Goal: Information Seeking & Learning: Learn about a topic

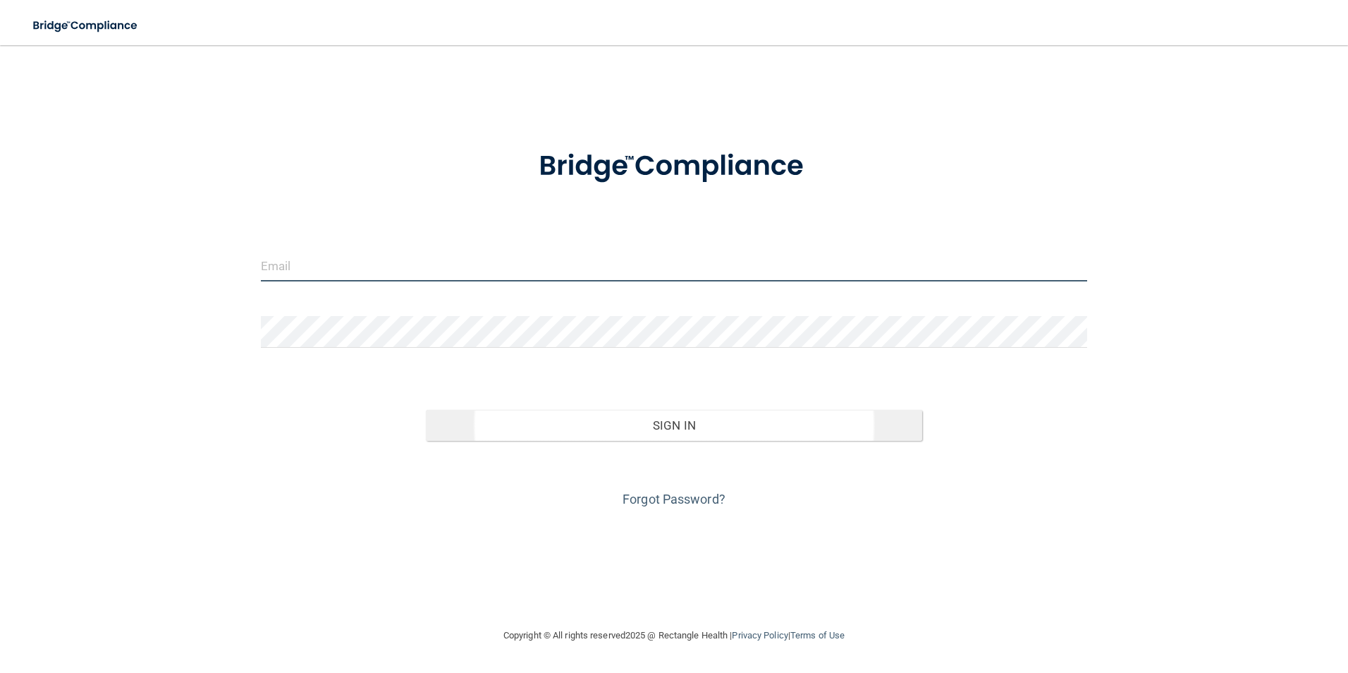
type input "[EMAIL_ADDRESS][DOMAIN_NAME]"
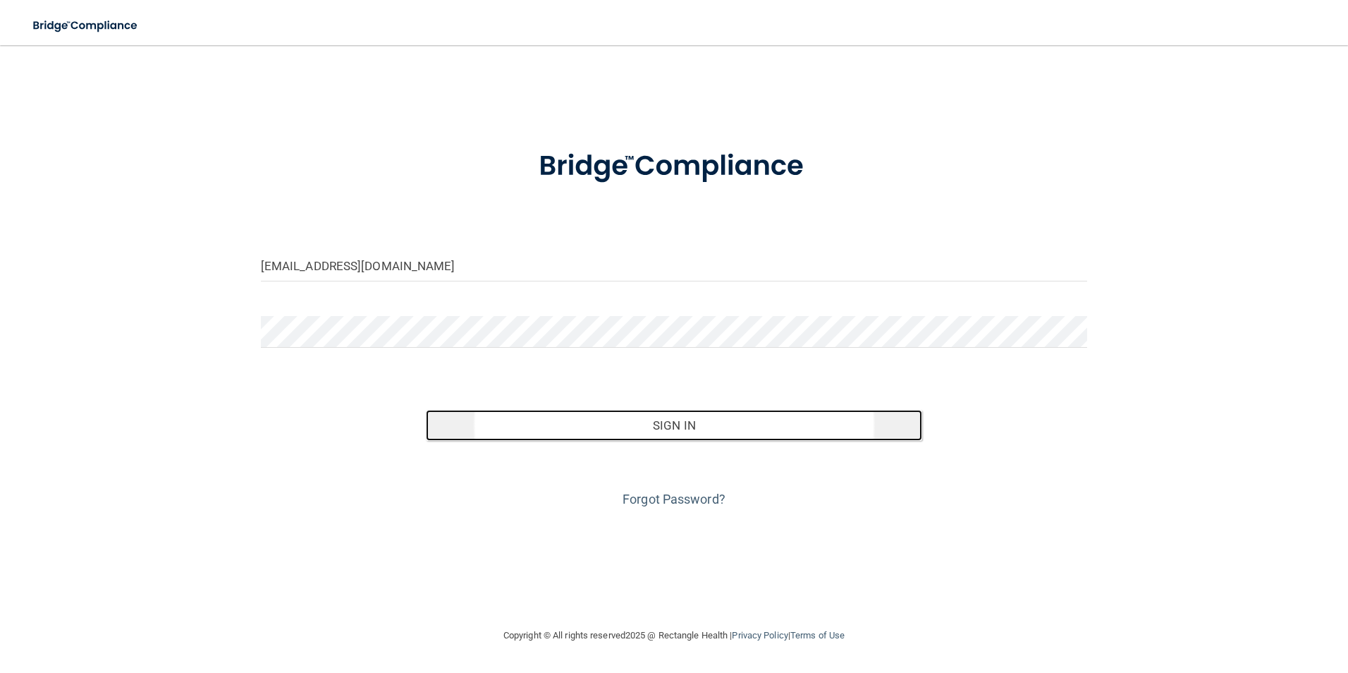
click at [572, 425] on button "Sign In" at bounding box center [674, 425] width 496 height 31
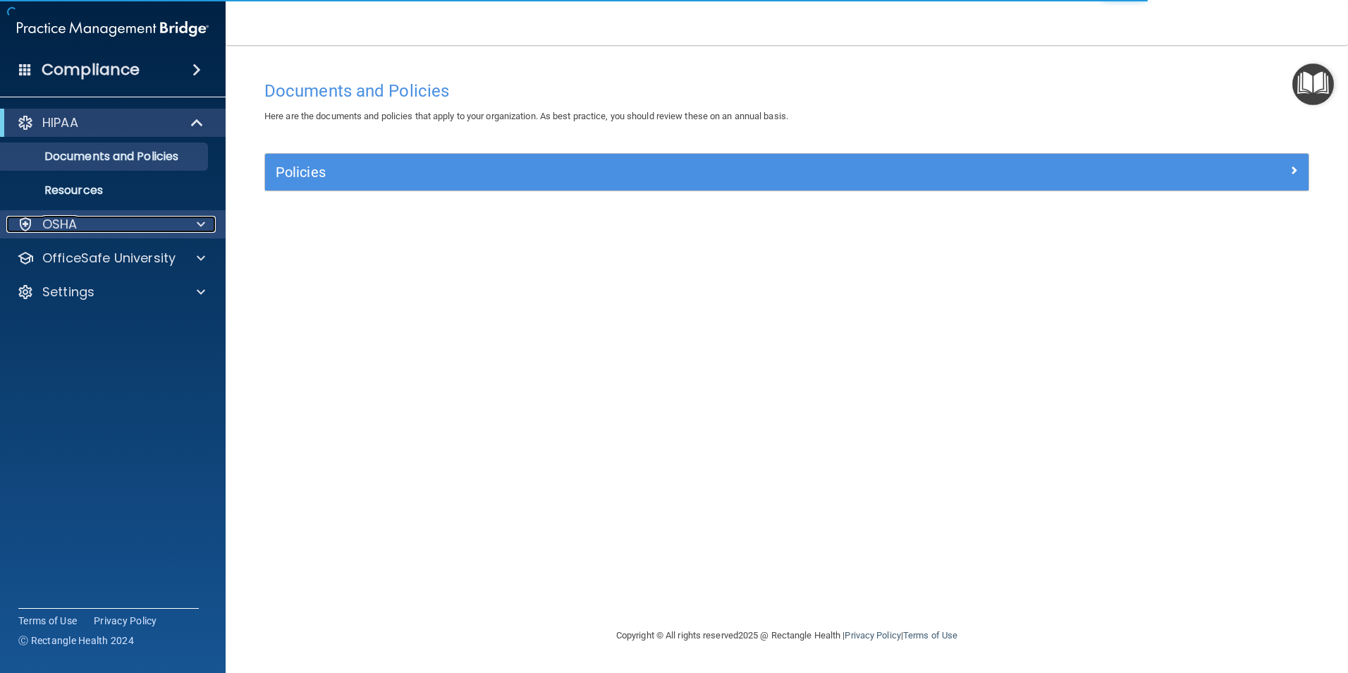
click at [150, 224] on div "OSHA" at bounding box center [93, 224] width 175 height 17
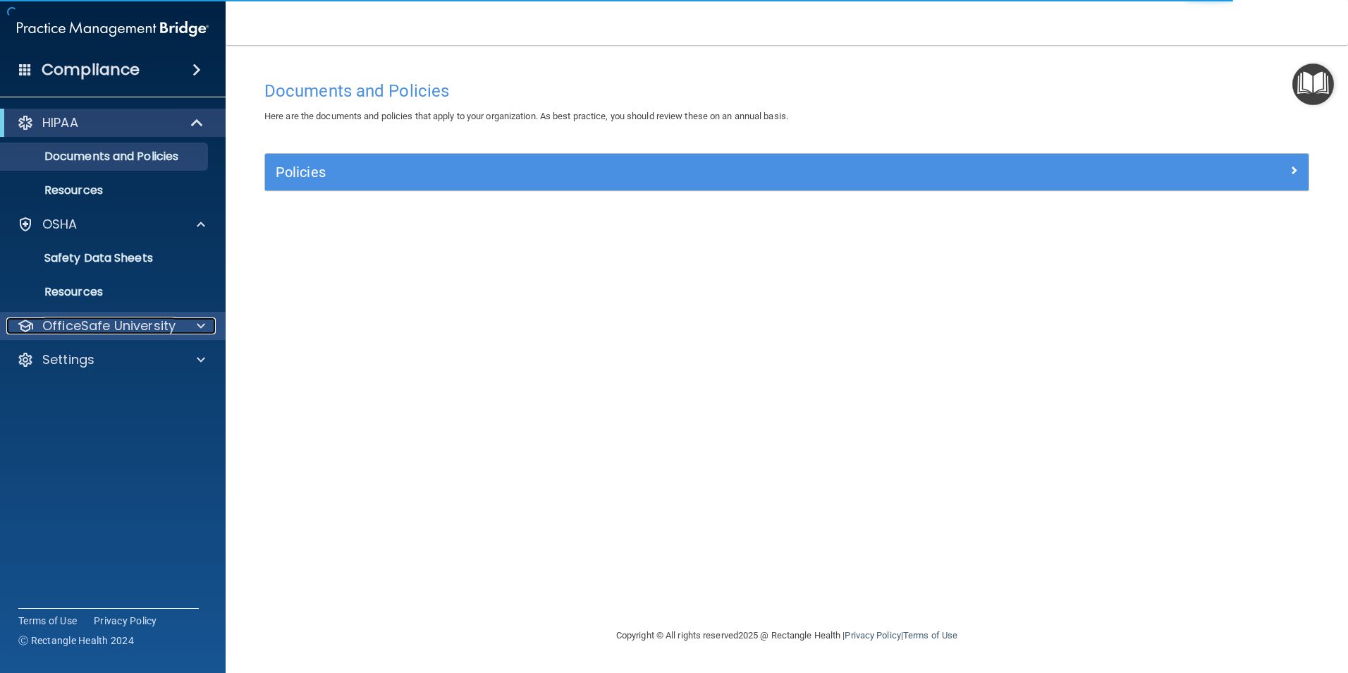
click at [153, 324] on p "OfficeSafe University" at bounding box center [108, 325] width 133 height 17
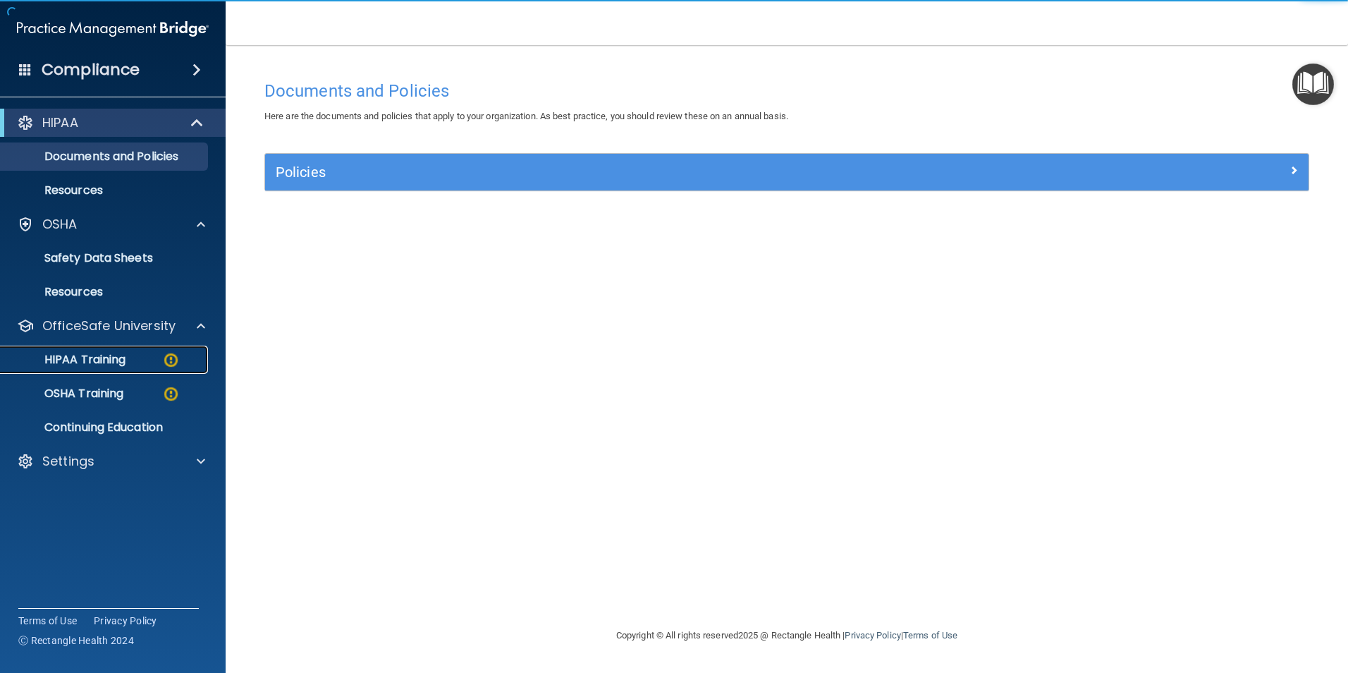
click at [137, 365] on div "HIPAA Training" at bounding box center [105, 360] width 193 height 14
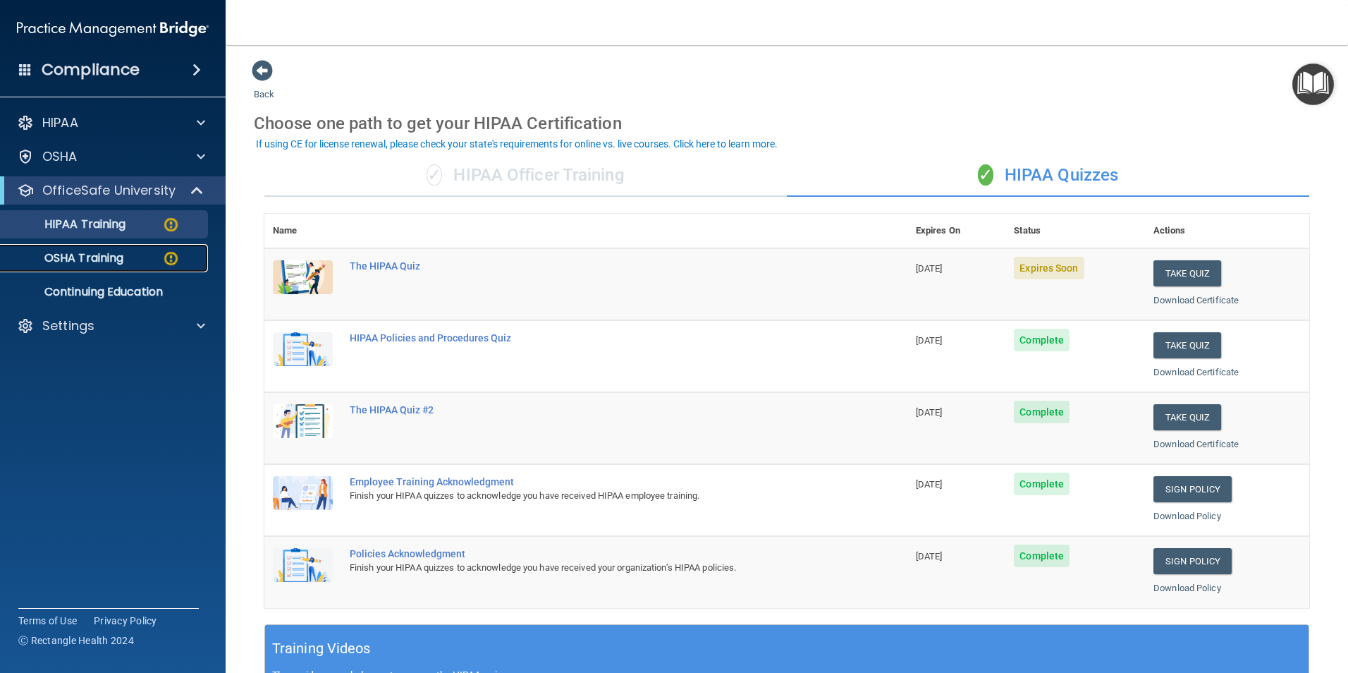
click at [99, 251] on p "OSHA Training" at bounding box center [66, 258] width 114 height 14
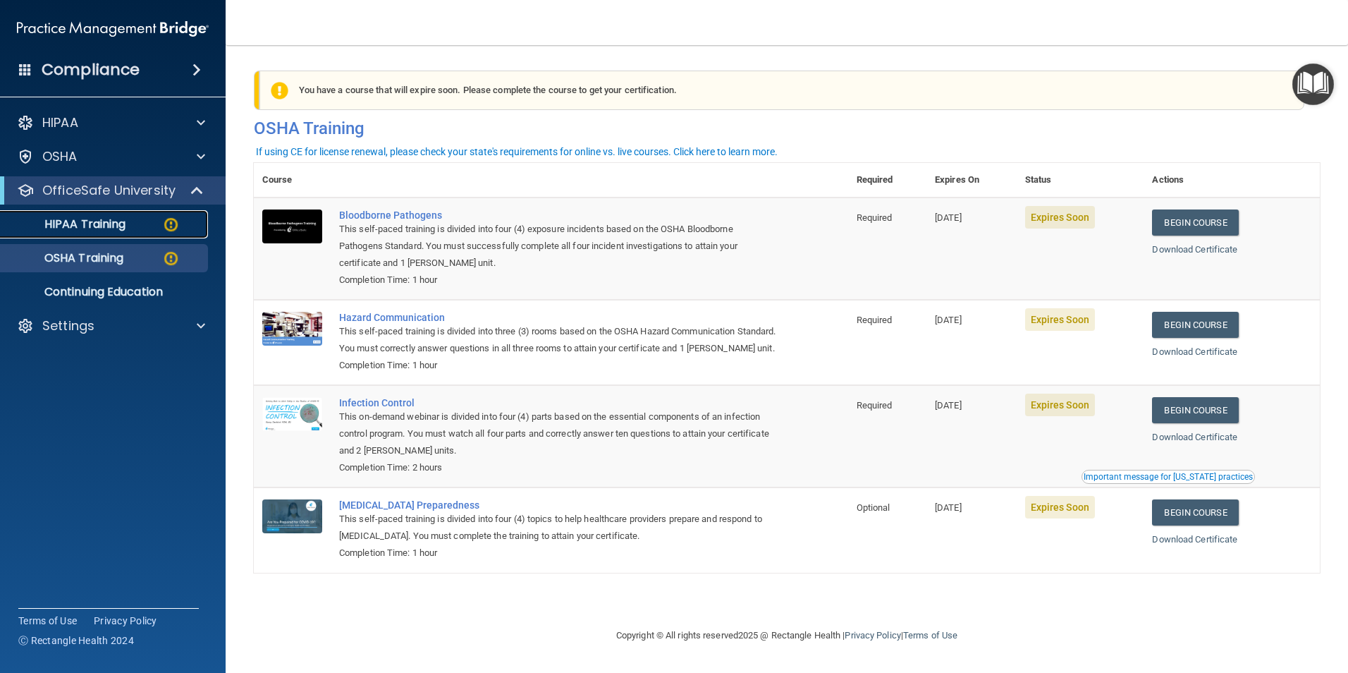
click at [148, 232] on link "HIPAA Training" at bounding box center [97, 224] width 222 height 28
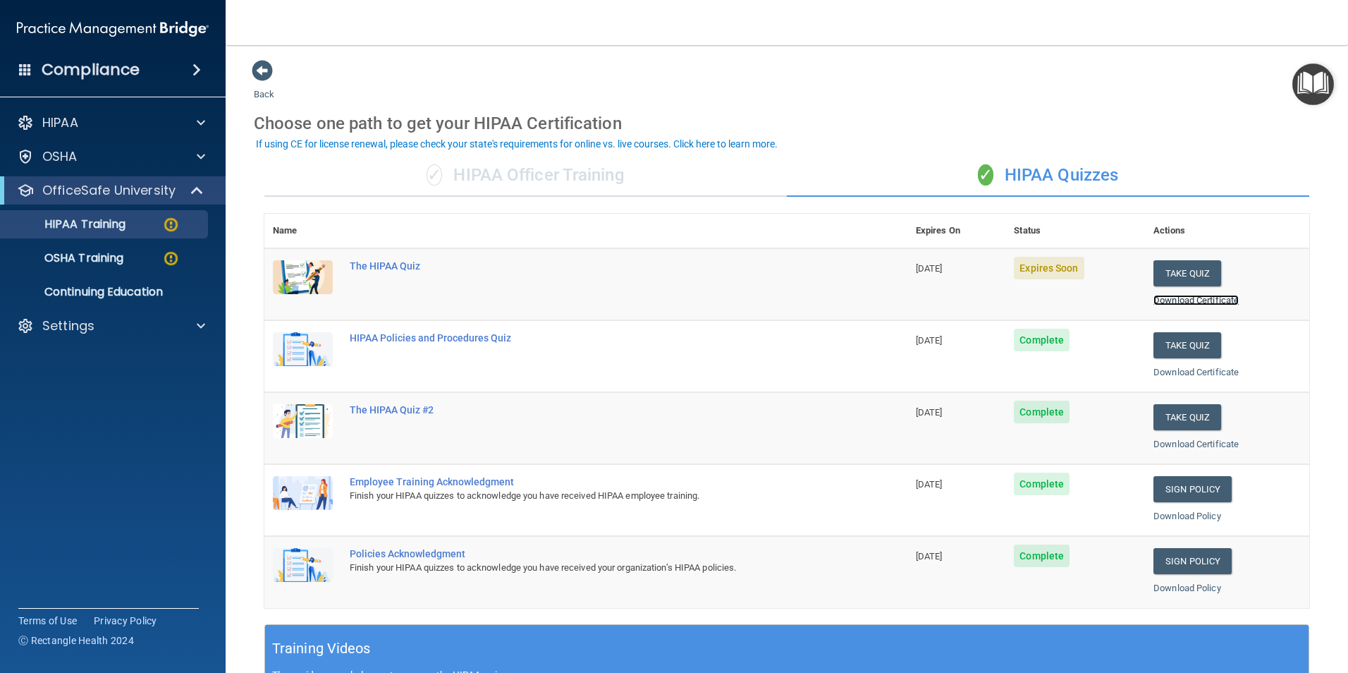
click at [1169, 300] on link "Download Certificate" at bounding box center [1196, 300] width 85 height 11
click at [102, 258] on p "OSHA Training" at bounding box center [66, 258] width 114 height 14
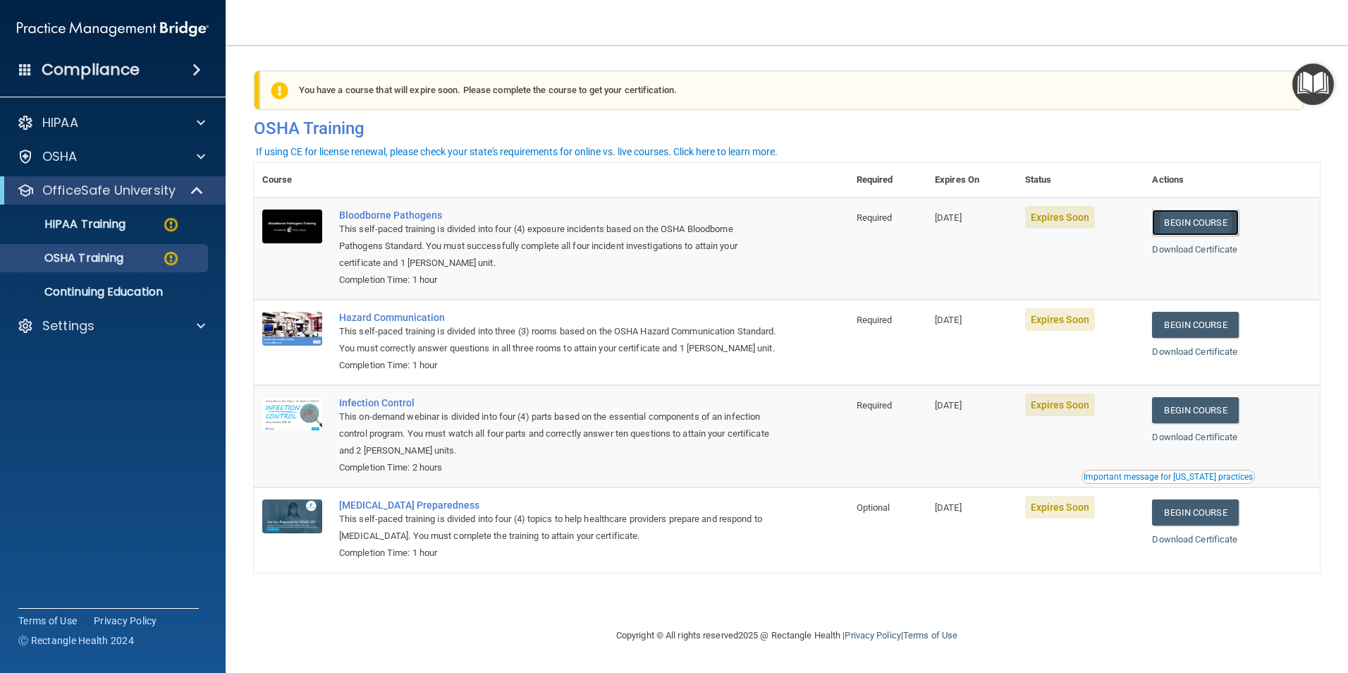
click at [1211, 219] on link "Begin Course" at bounding box center [1195, 222] width 86 height 26
